Goal: Information Seeking & Learning: Learn about a topic

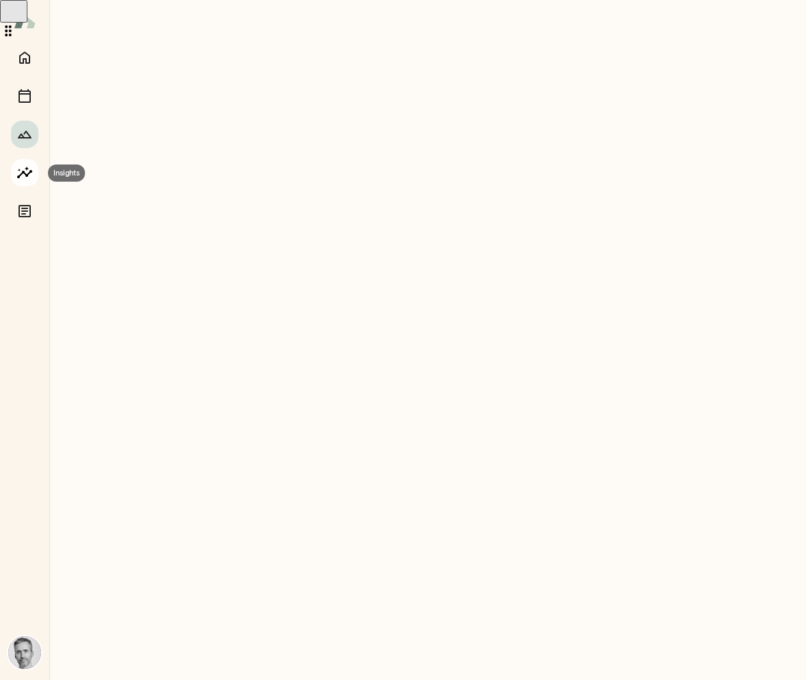
click at [29, 179] on icon "Insights" at bounding box center [24, 173] width 16 height 16
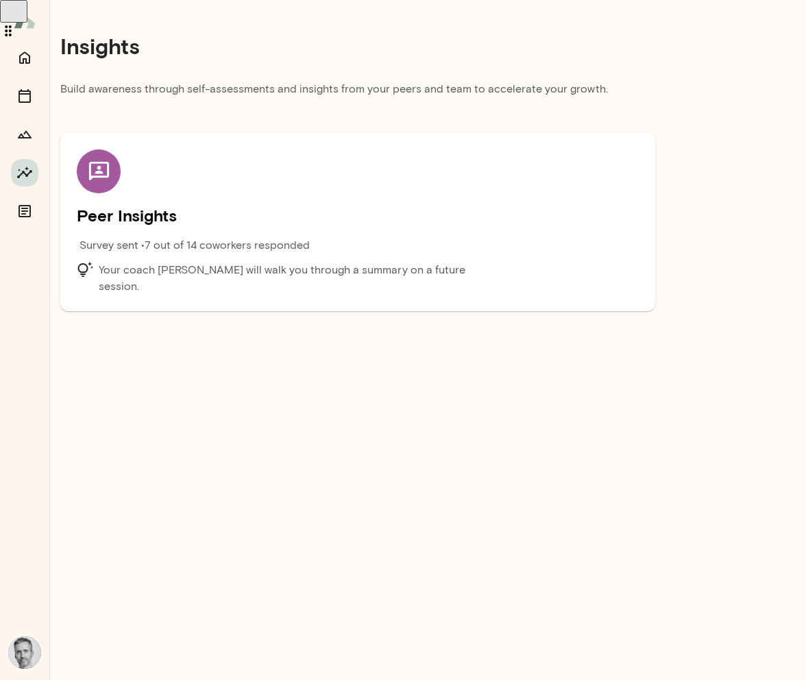
click at [219, 224] on h5 "Peer Insights" at bounding box center [358, 215] width 562 height 22
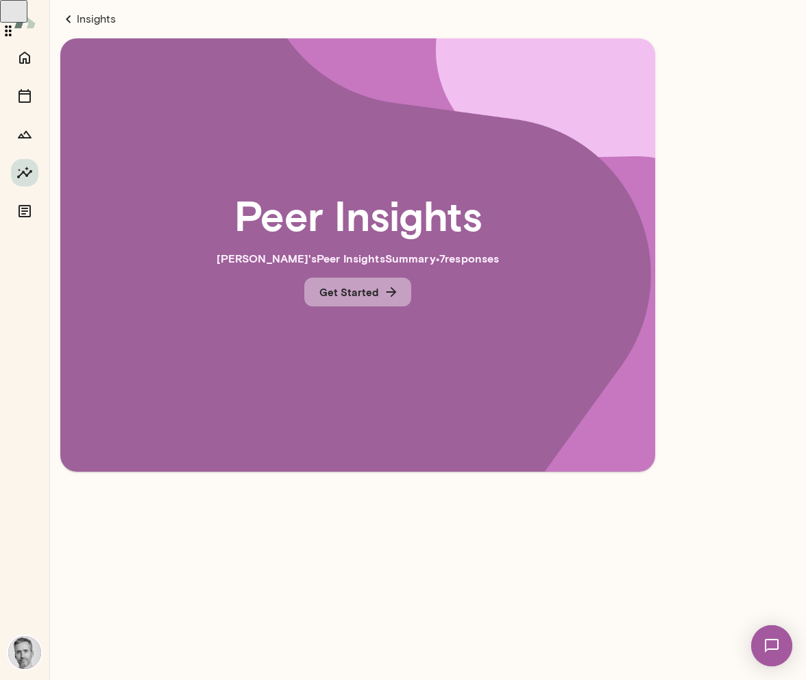
click at [402, 291] on button "Get Started" at bounding box center [357, 292] width 107 height 29
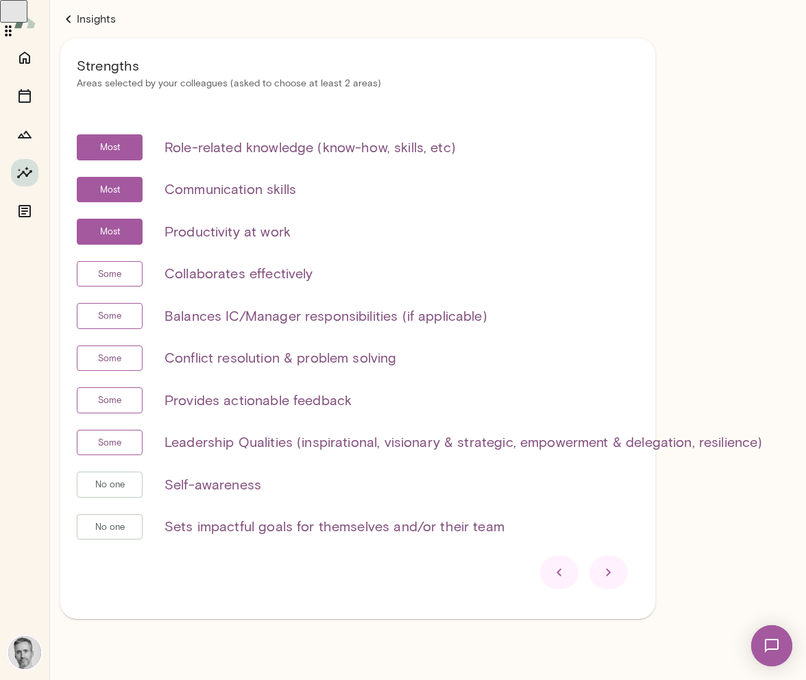
click at [69, 18] on icon at bounding box center [68, 19] width 5 height 8
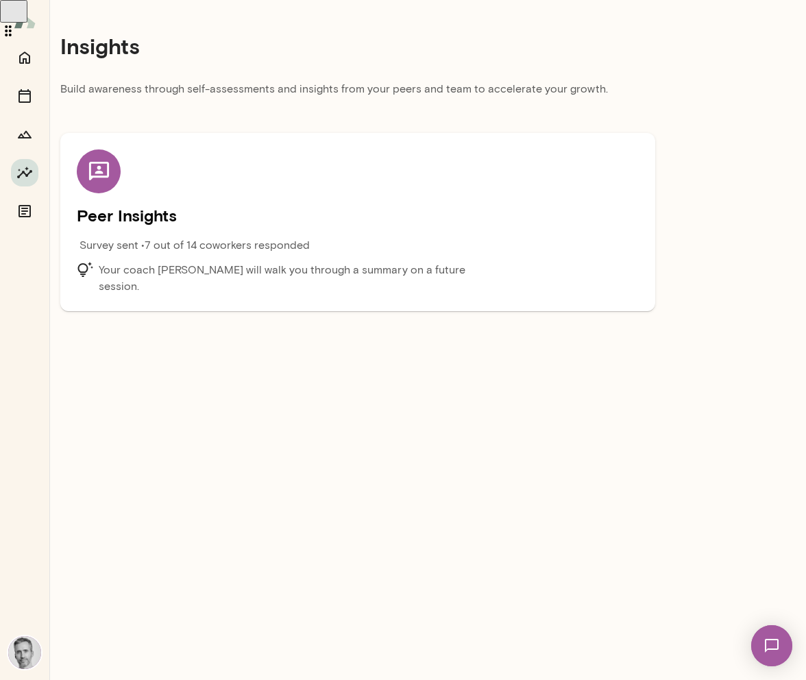
click at [341, 267] on p "Your coach [PERSON_NAME] will walk you through a summary on a future session." at bounding box center [299, 278] width 400 height 33
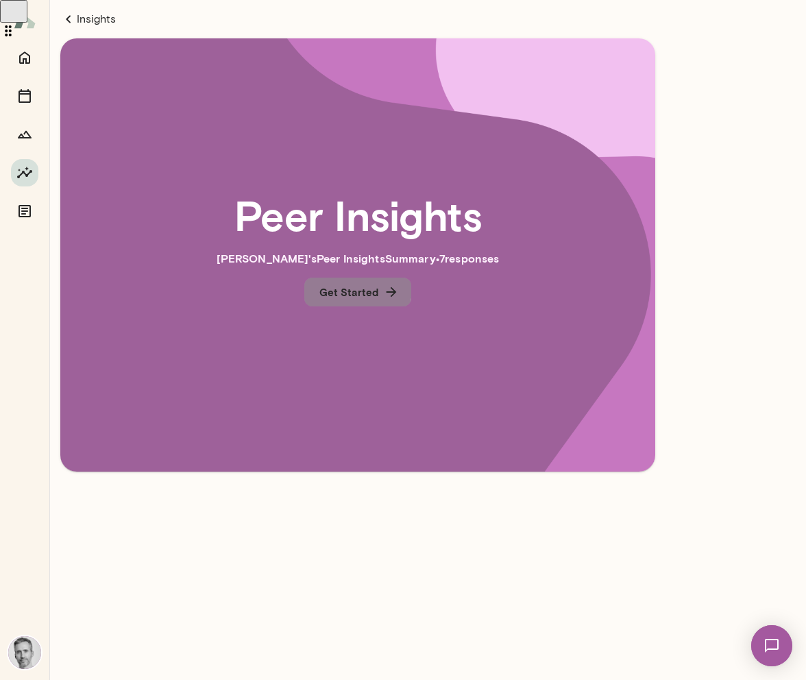
click at [352, 289] on button "Get Started" at bounding box center [357, 292] width 107 height 29
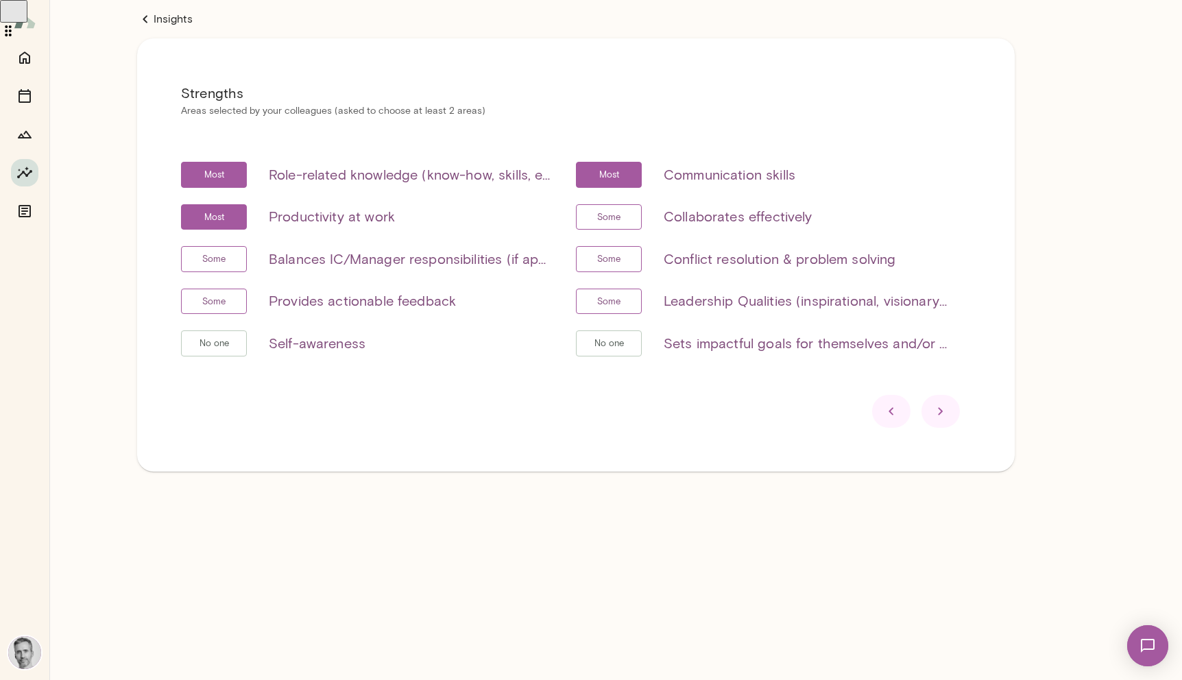
click at [603, 301] on span "Some" at bounding box center [609, 302] width 38 height 14
drag, startPoint x: 768, startPoint y: 302, endPoint x: 758, endPoint y: 305, distance: 10.2
click at [768, 302] on h6 "Leadership Qualities (inspirational, visionary & strategic, empowerment & deleg…" at bounding box center [806, 301] width 285 height 22
click at [805, 415] on icon at bounding box center [940, 411] width 16 height 16
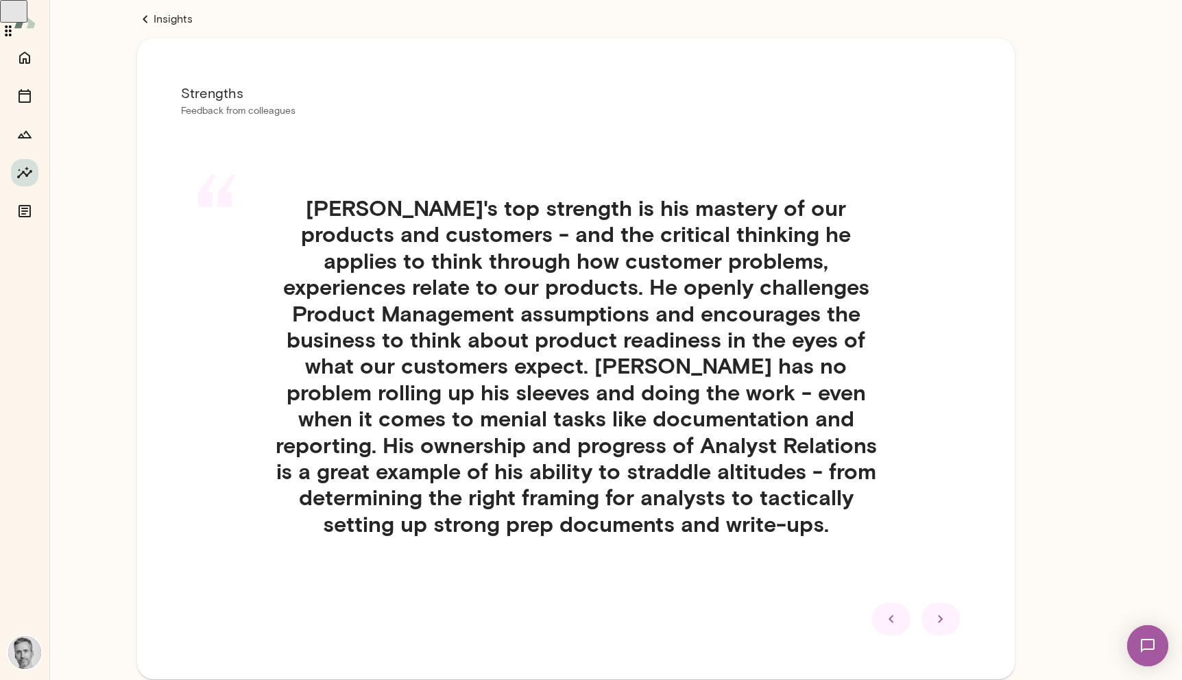
click at [805, 612] on div at bounding box center [891, 619] width 38 height 33
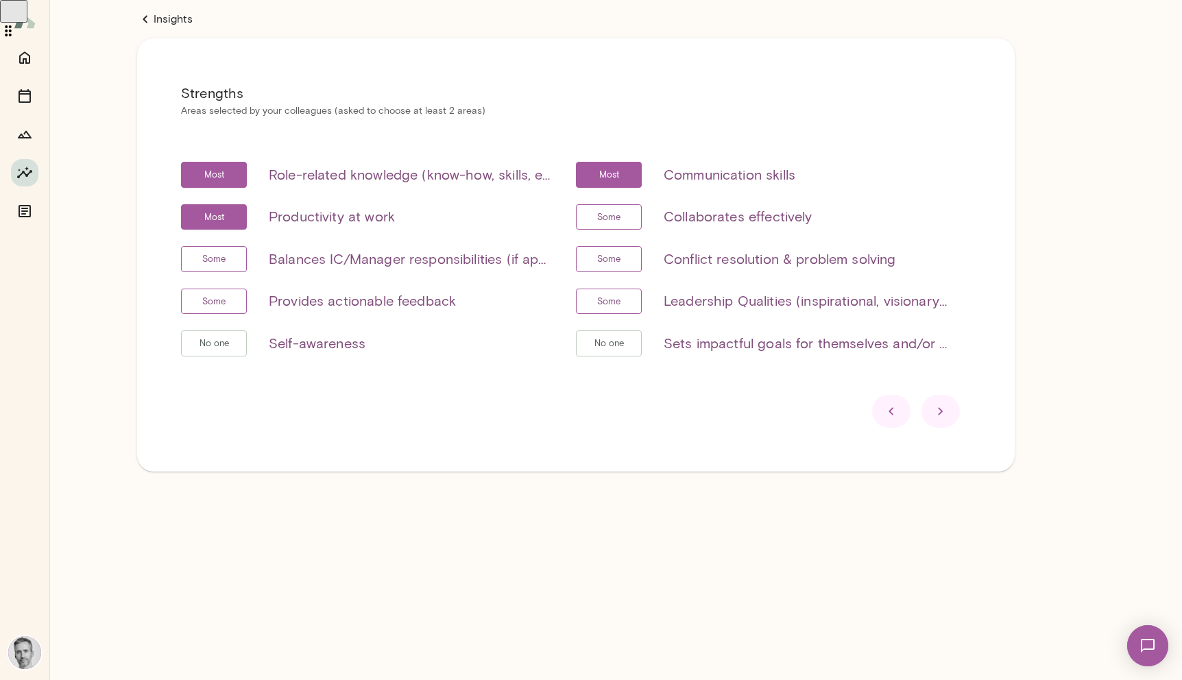
click at [805, 411] on icon at bounding box center [891, 411] width 16 height 16
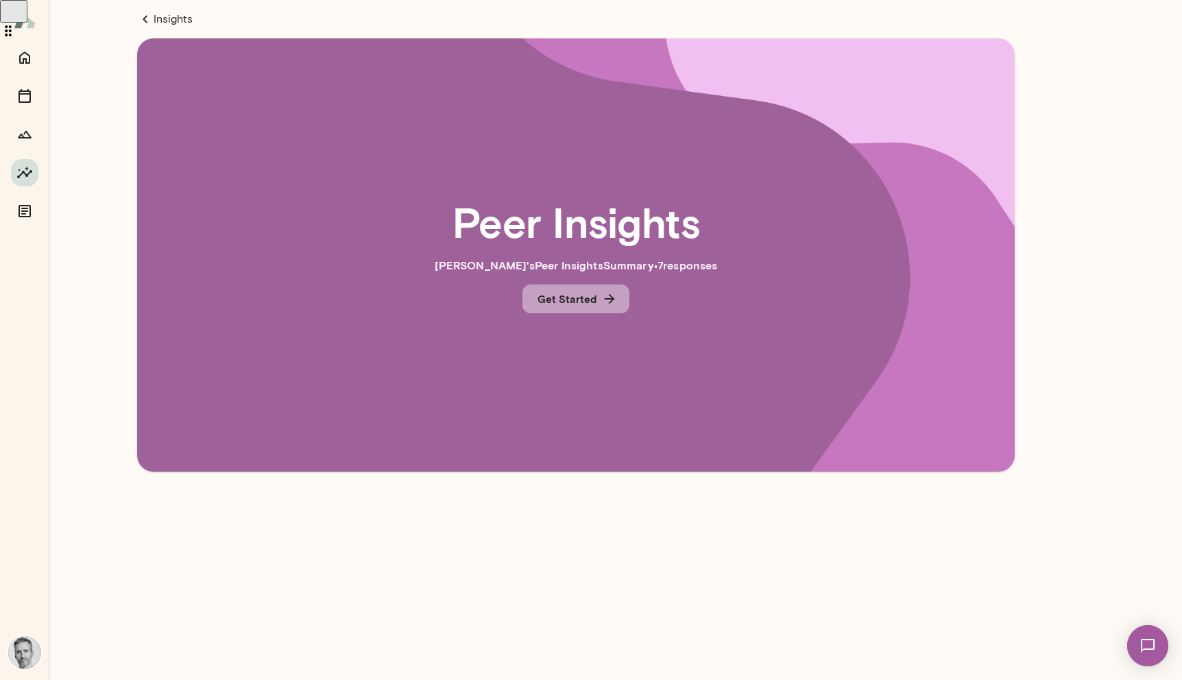
click at [596, 303] on button "Get Started" at bounding box center [575, 298] width 107 height 29
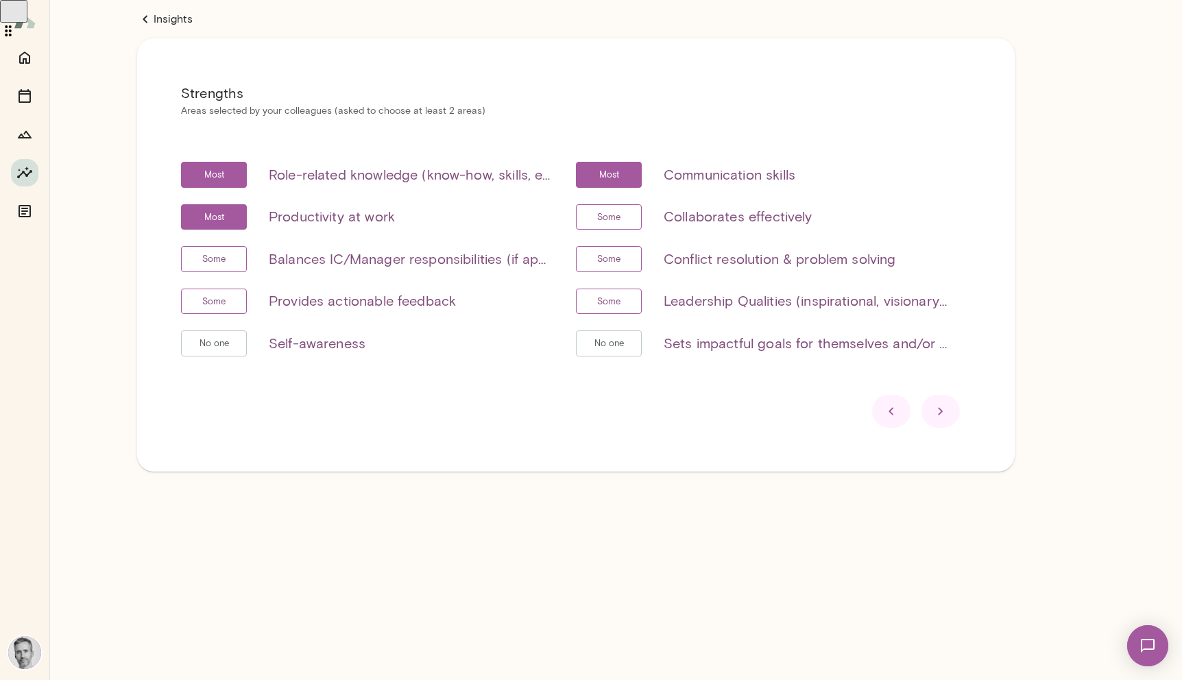
click at [805, 416] on icon at bounding box center [940, 411] width 16 height 16
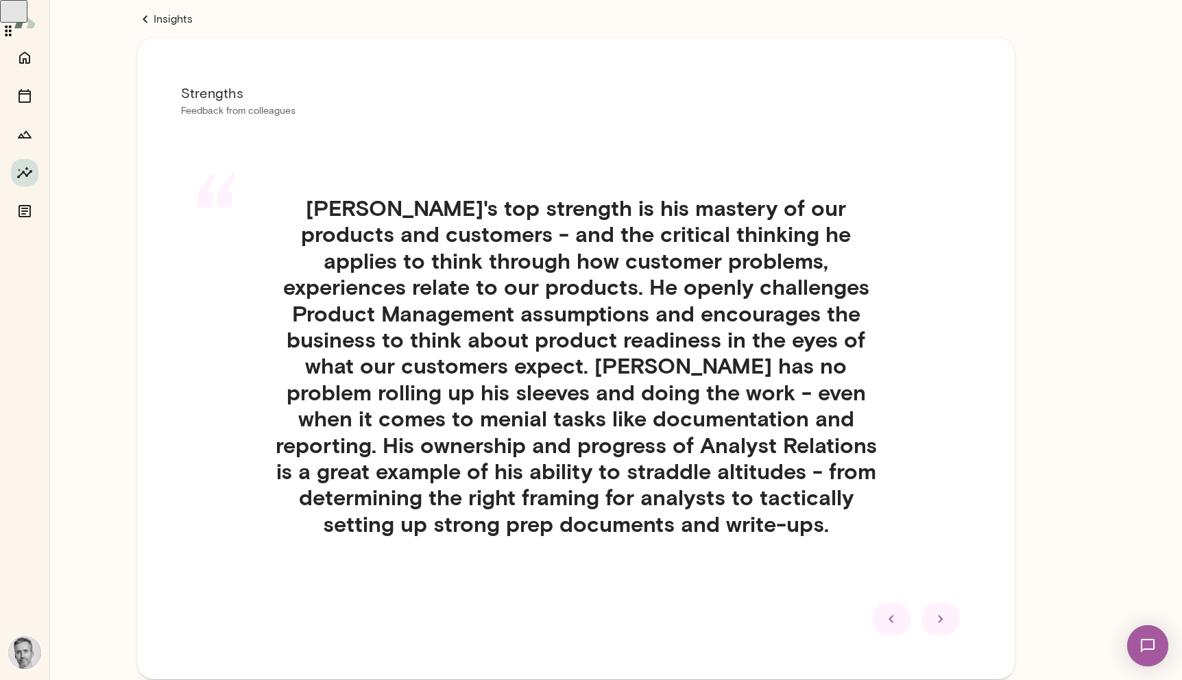
click at [805, 616] on icon at bounding box center [940, 619] width 16 height 16
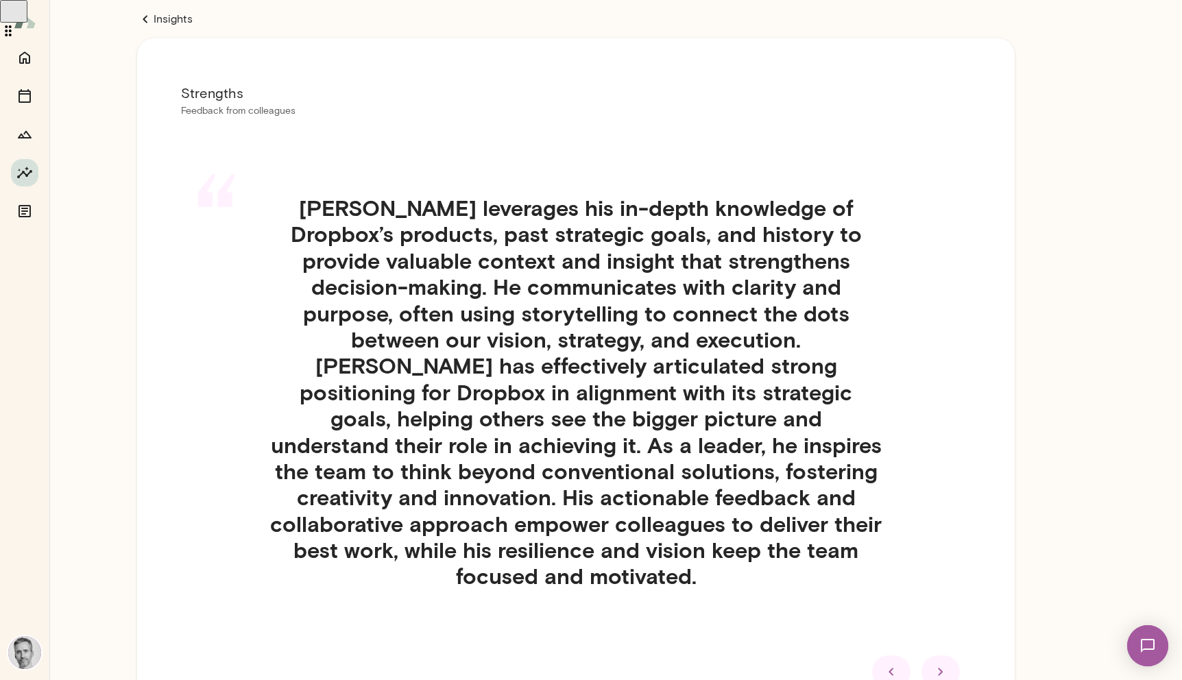
click at [805, 664] on icon at bounding box center [940, 672] width 16 height 16
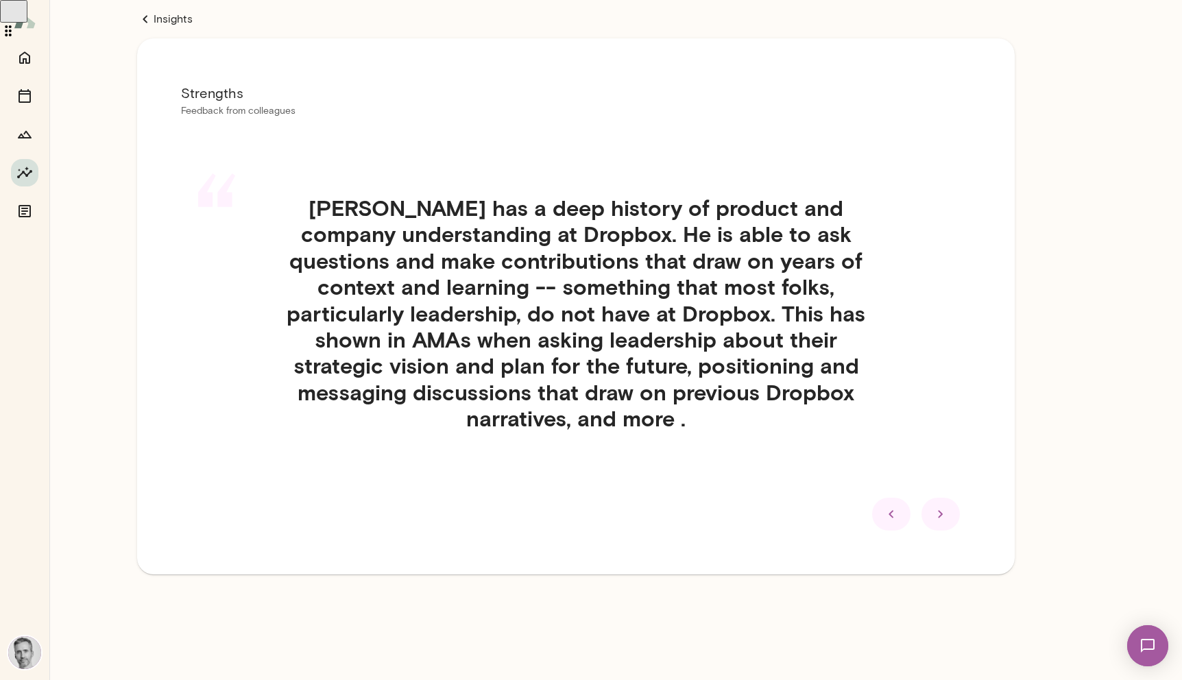
click at [805, 515] on icon at bounding box center [940, 514] width 16 height 16
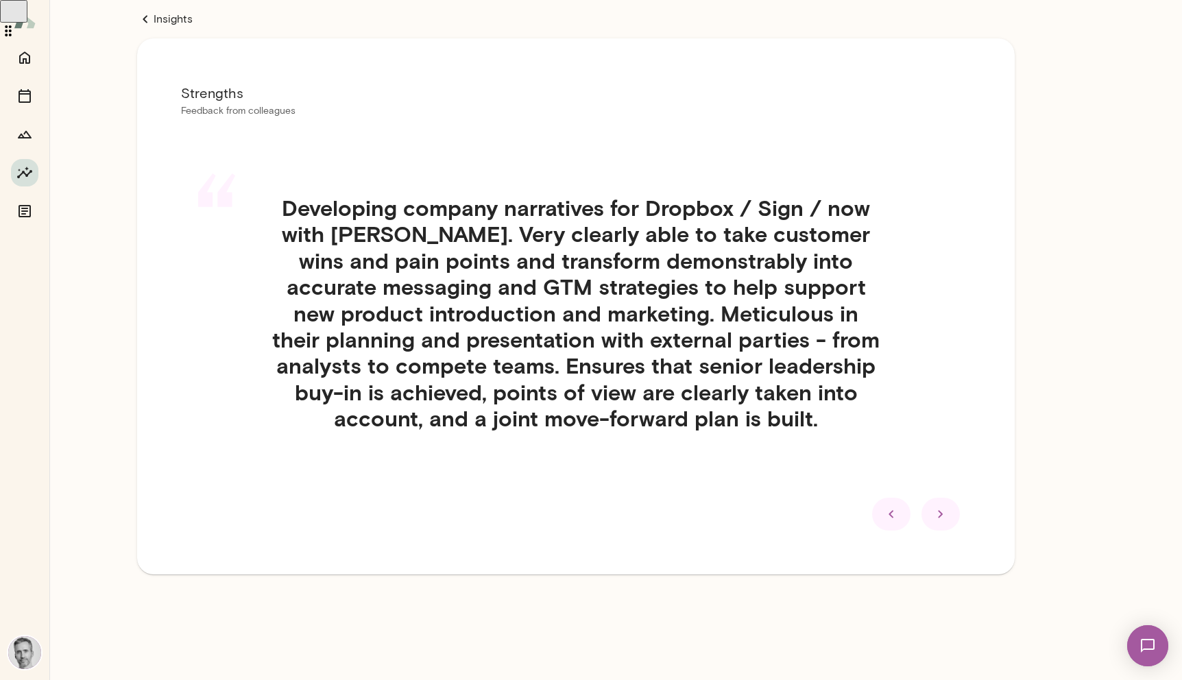
click at [805, 519] on icon at bounding box center [940, 514] width 16 height 16
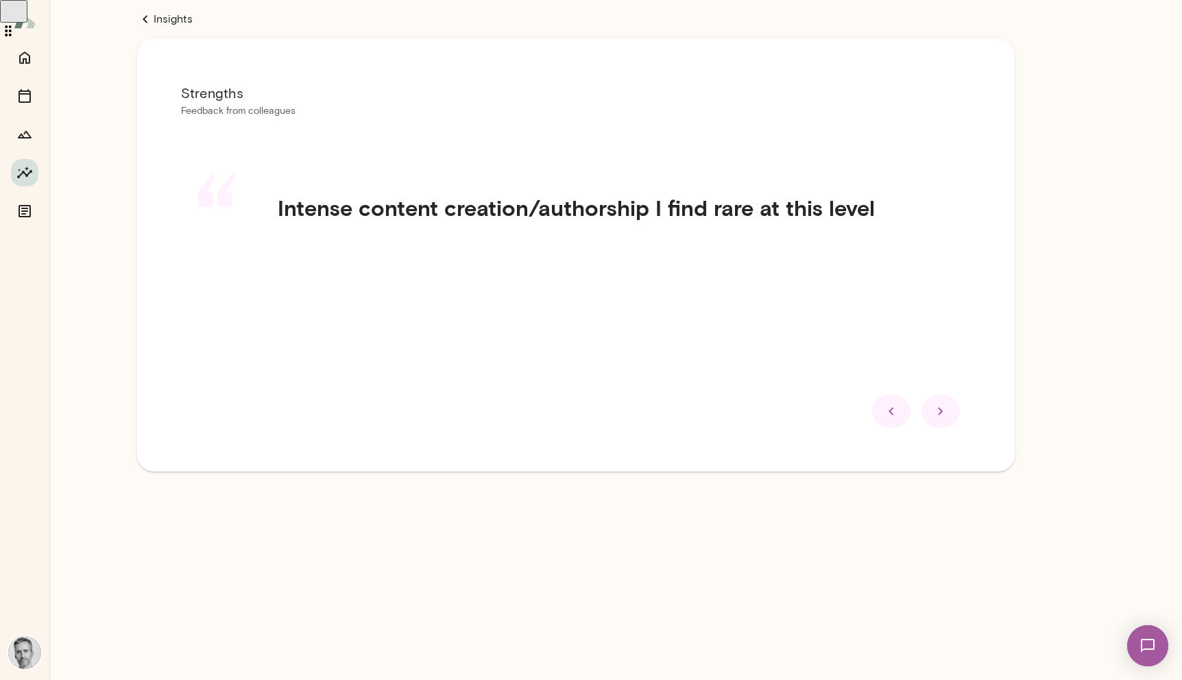
click at [805, 410] on icon at bounding box center [940, 411] width 16 height 16
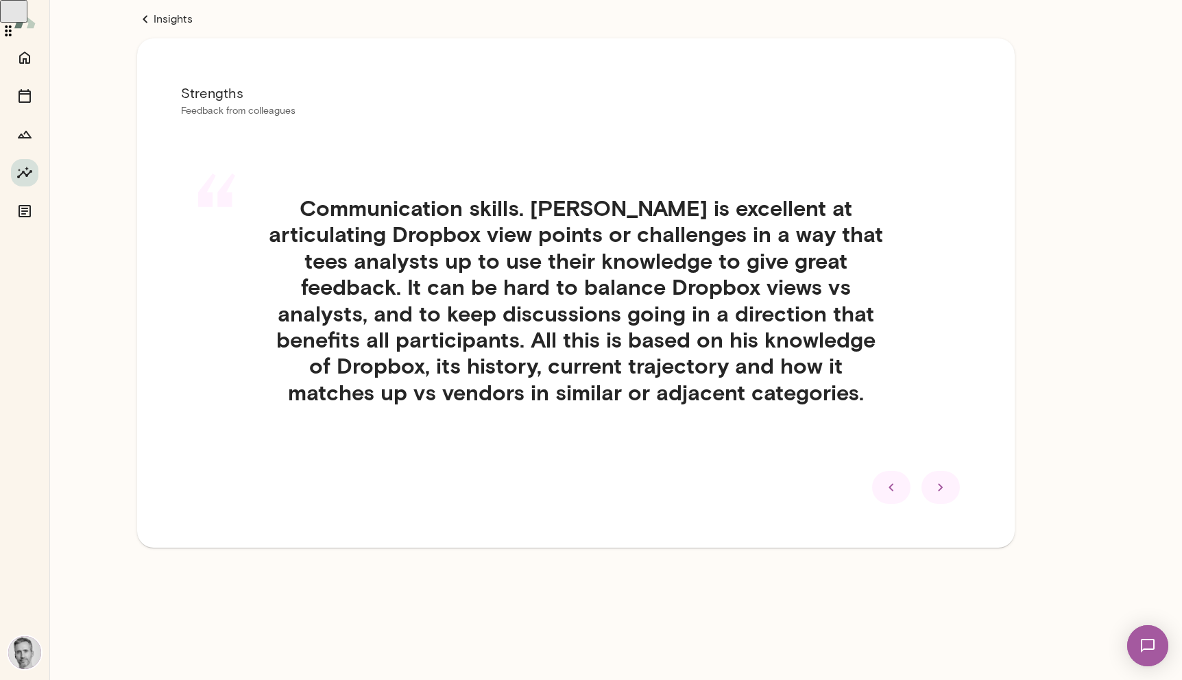
click at [805, 485] on icon at bounding box center [891, 487] width 16 height 16
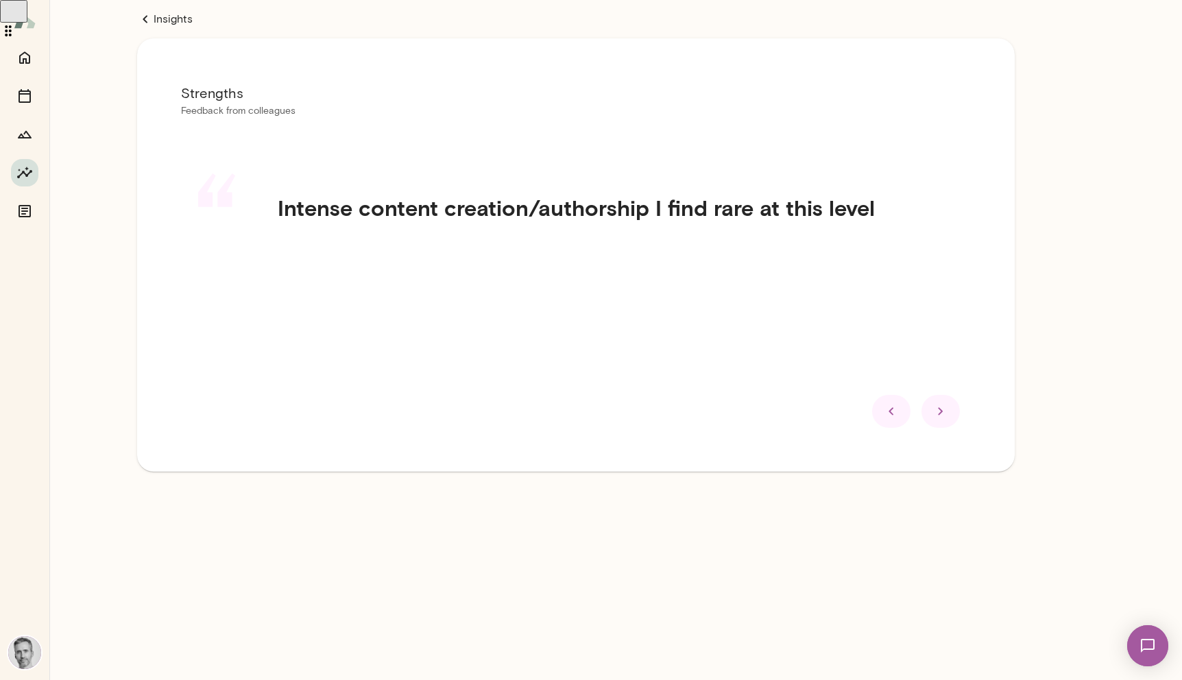
click at [805, 414] on icon at bounding box center [940, 411] width 16 height 16
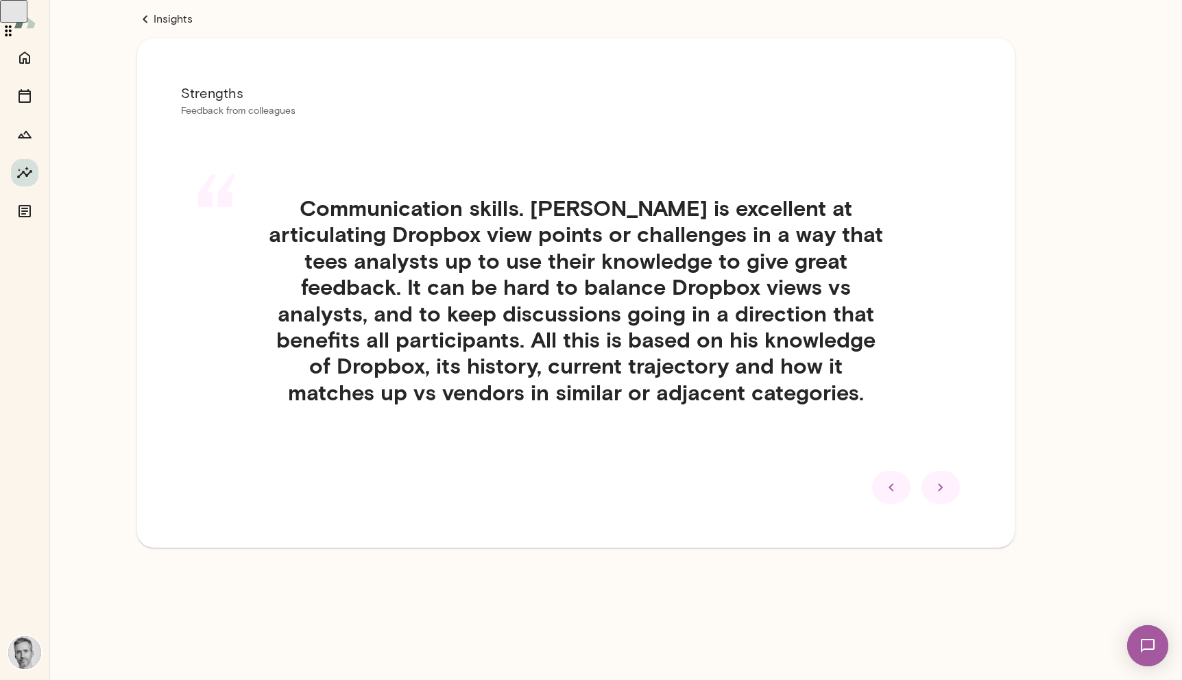
click at [805, 472] on div at bounding box center [576, 487] width 790 height 33
click at [805, 485] on icon at bounding box center [940, 488] width 5 height 8
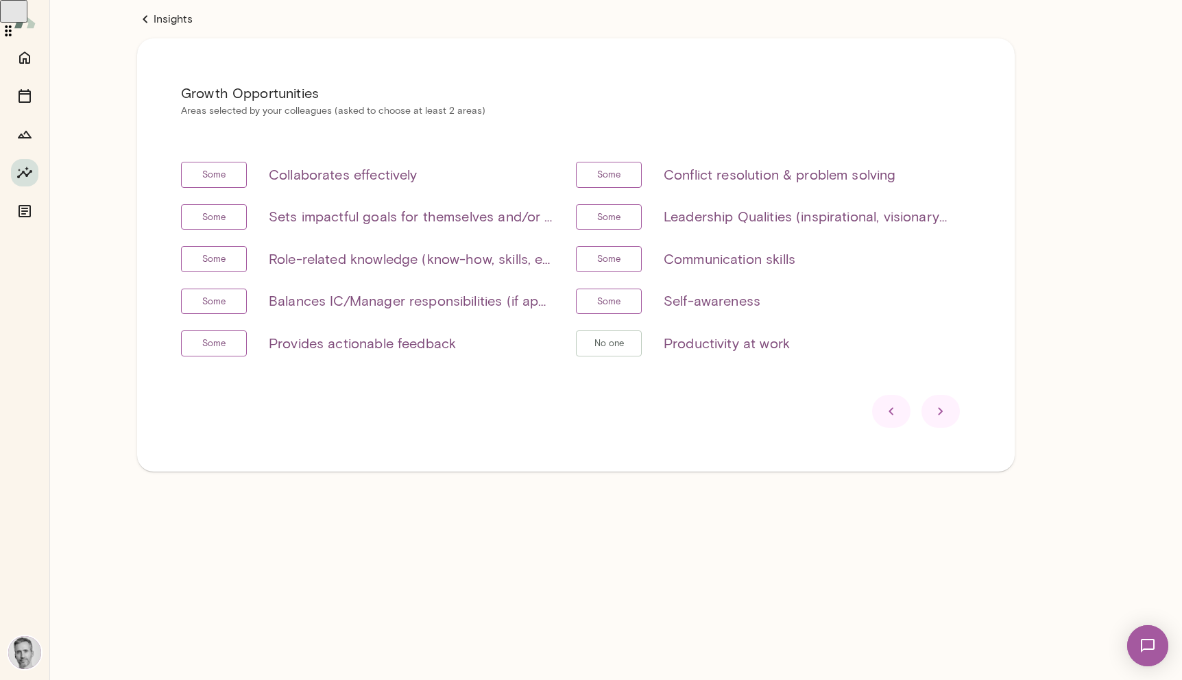
click at [805, 410] on icon at bounding box center [940, 411] width 16 height 16
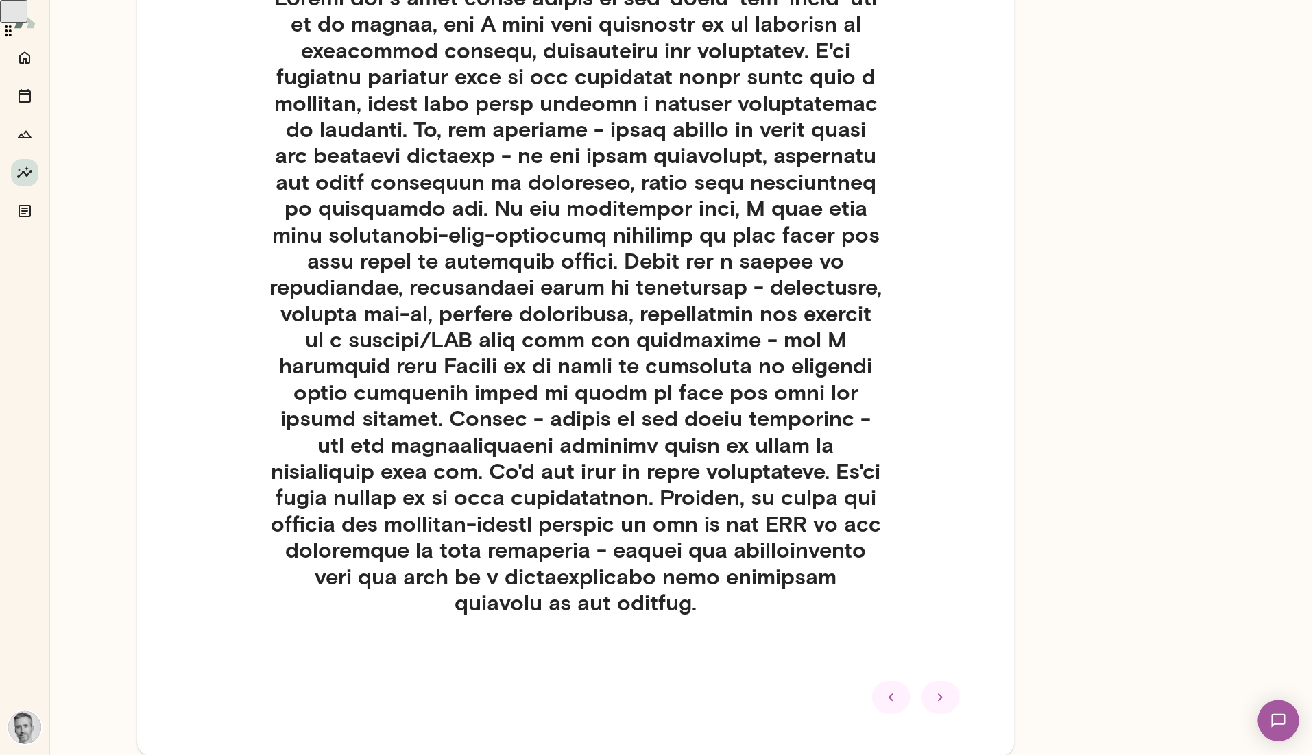
scroll to position [273, 0]
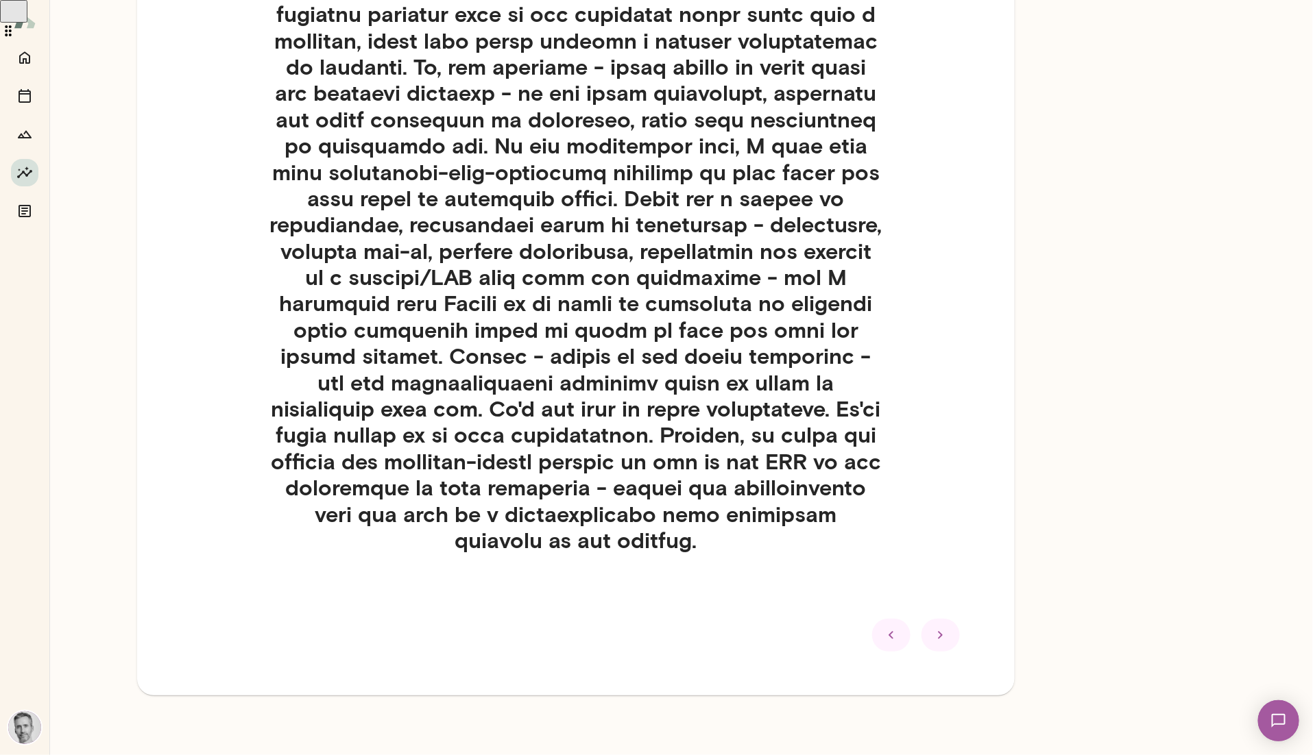
click at [805, 638] on div at bounding box center [940, 635] width 38 height 33
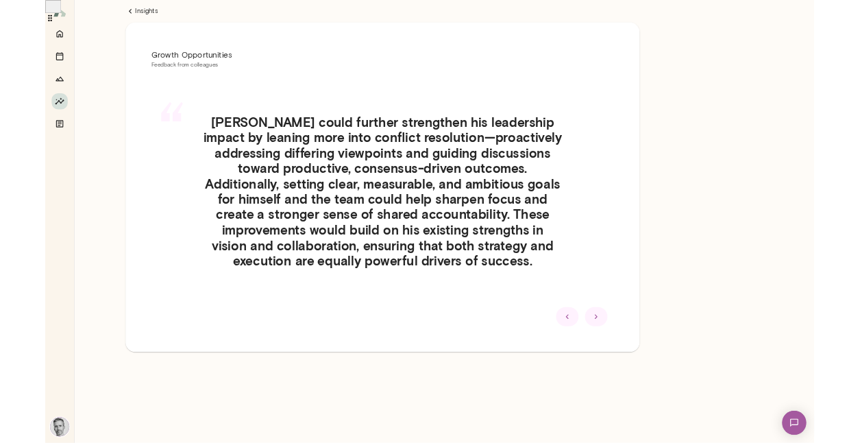
scroll to position [0, 0]
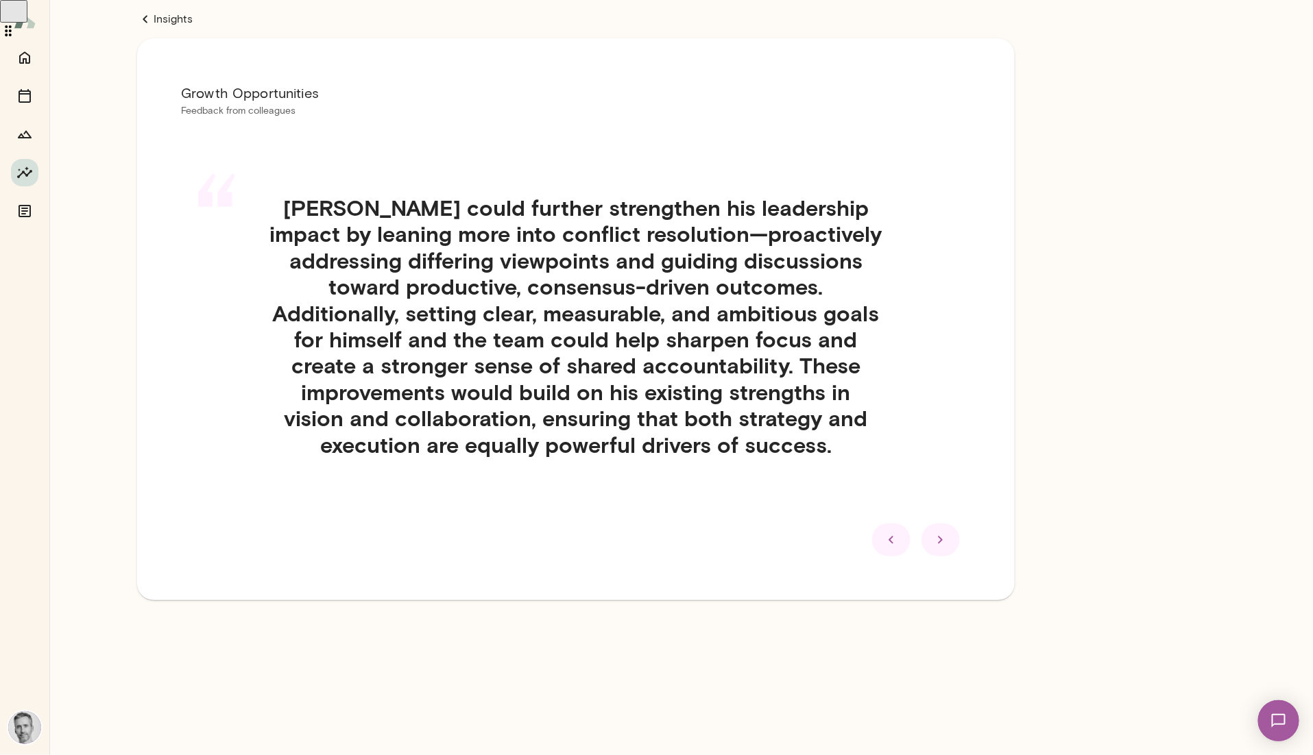
click at [805, 547] on icon at bounding box center [940, 540] width 16 height 16
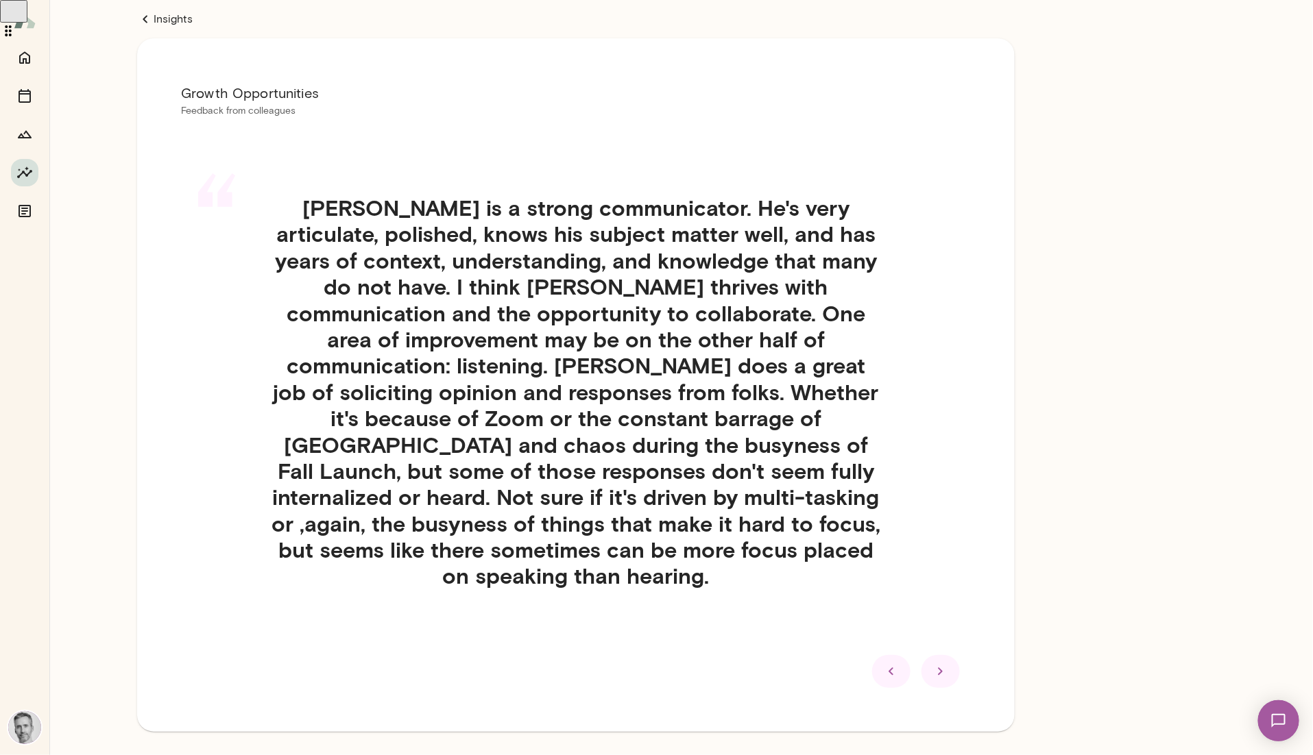
click at [805, 664] on icon at bounding box center [940, 672] width 16 height 16
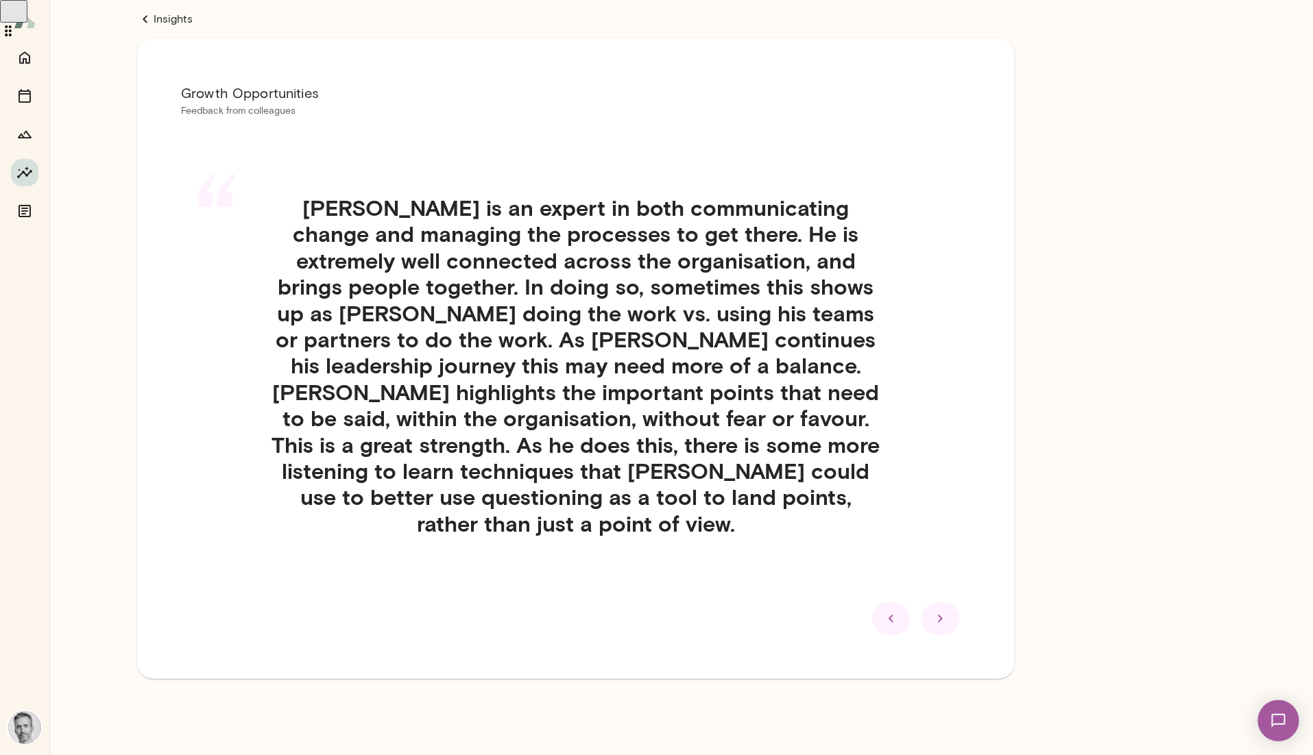
click at [805, 616] on icon at bounding box center [940, 620] width 5 height 8
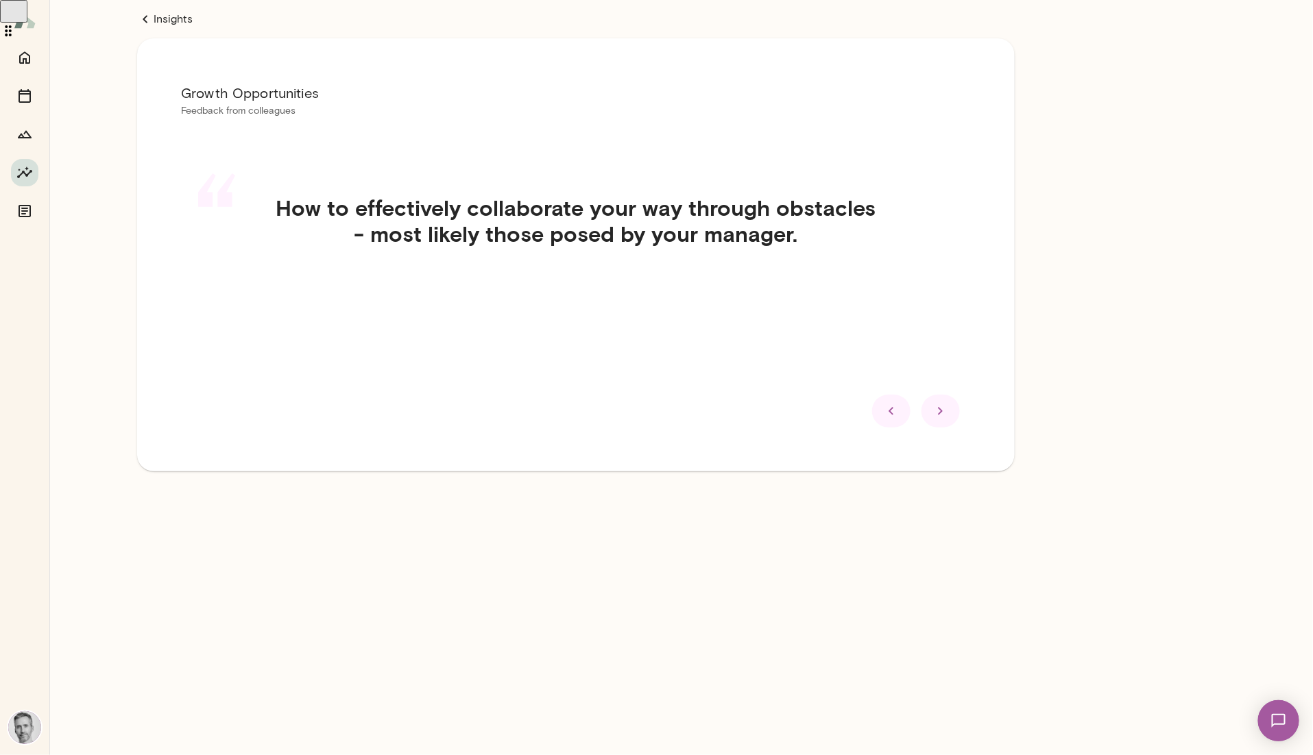
click at [805, 408] on div at bounding box center [940, 411] width 38 height 33
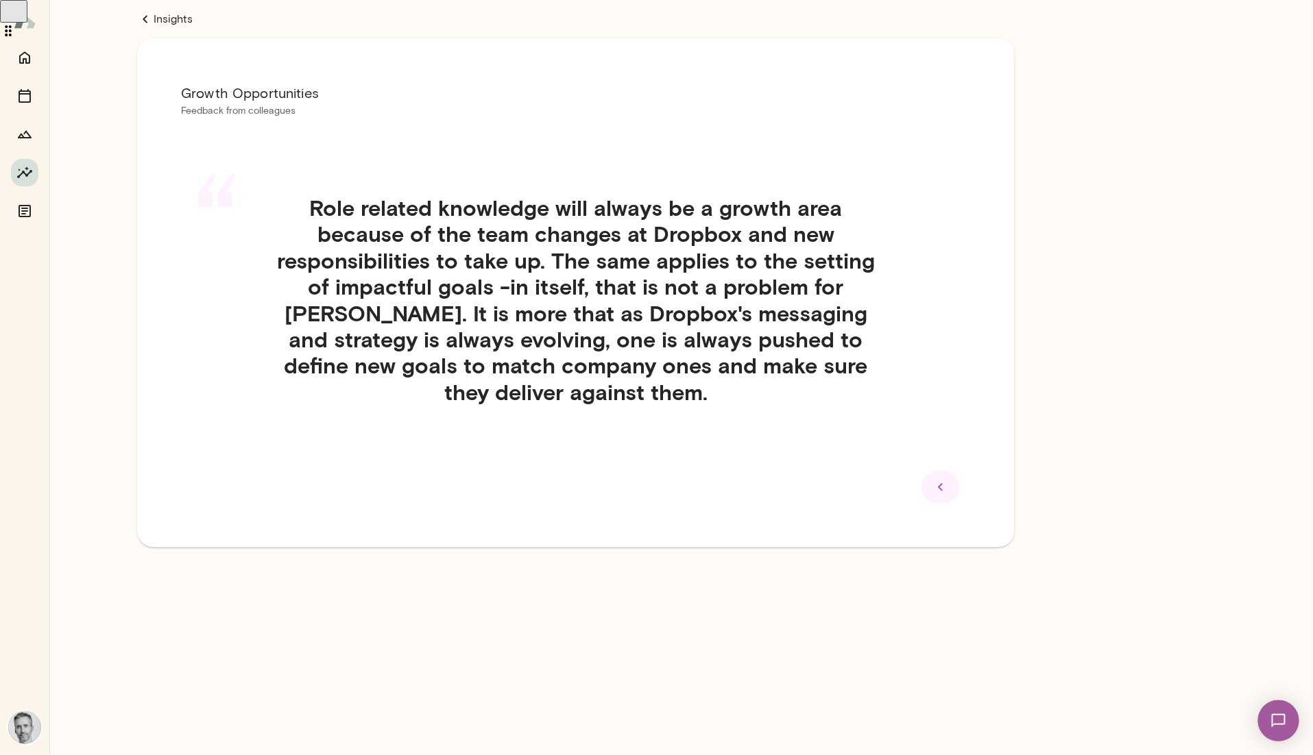
click at [805, 489] on icon at bounding box center [940, 487] width 16 height 16
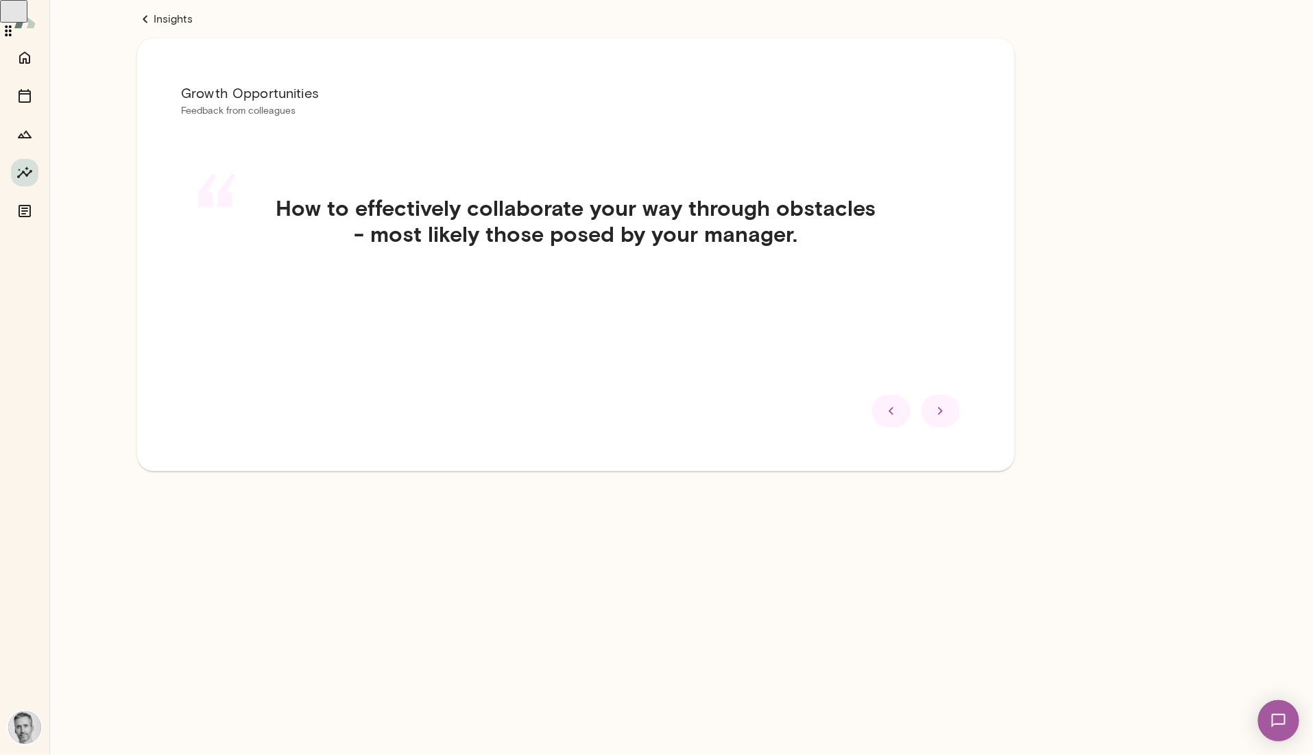
click at [805, 400] on div at bounding box center [940, 411] width 38 height 33
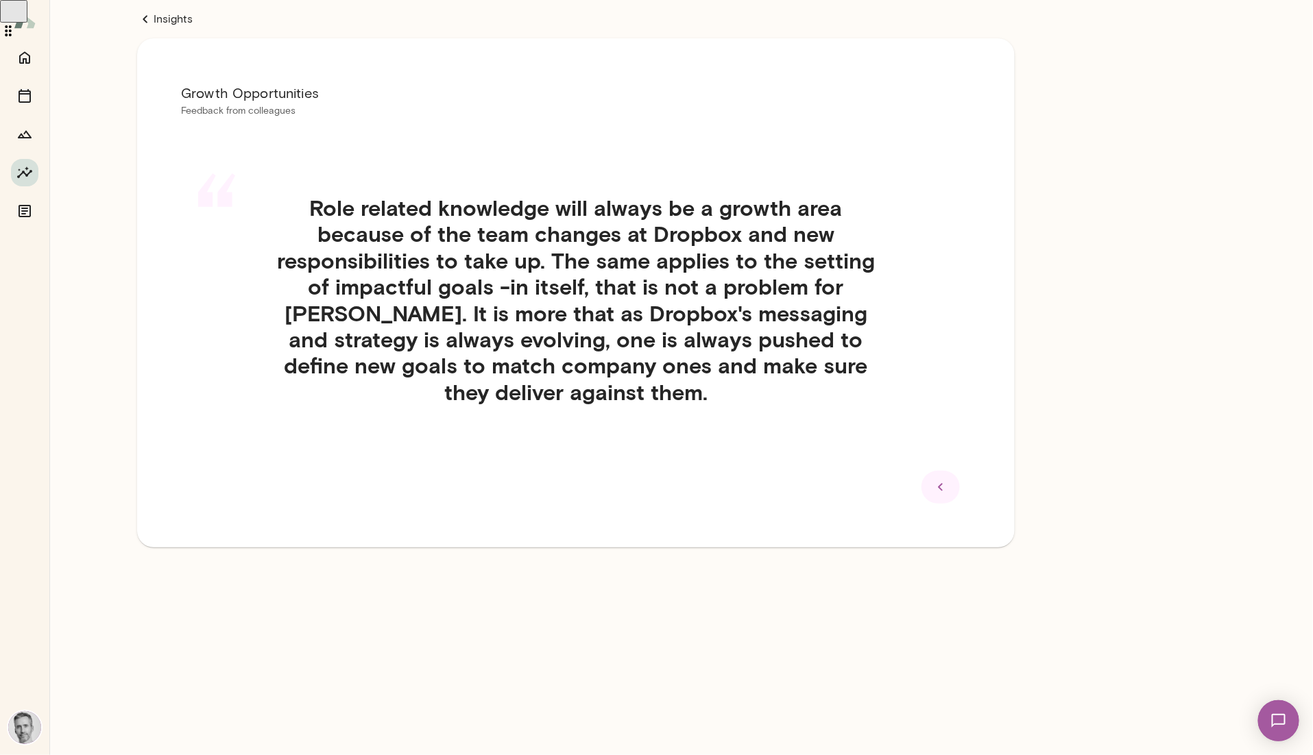
click at [805, 295] on div "“ Role related knowledge will always be a growth area because of the team chang…" at bounding box center [576, 316] width 790 height 309
